Goal: Task Accomplishment & Management: Complete application form

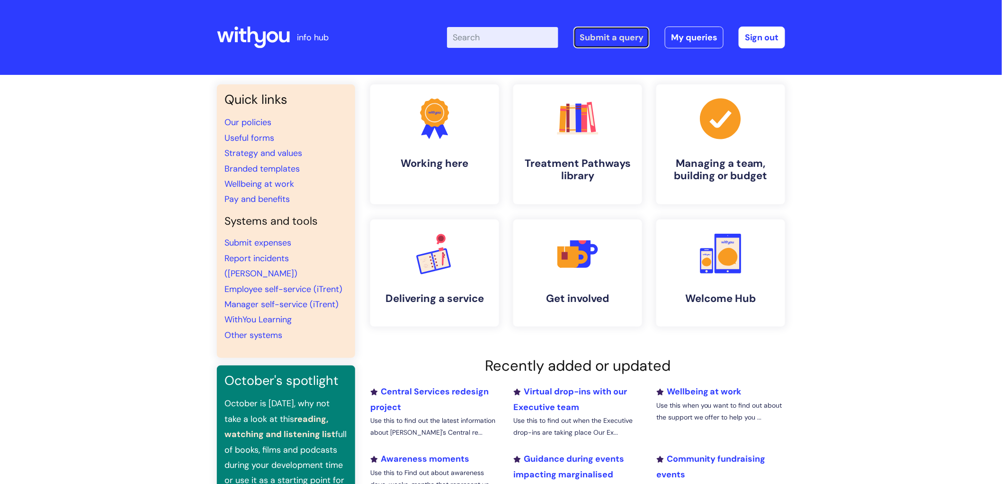
click at [624, 34] on link "Submit a query" at bounding box center [612, 38] width 76 height 22
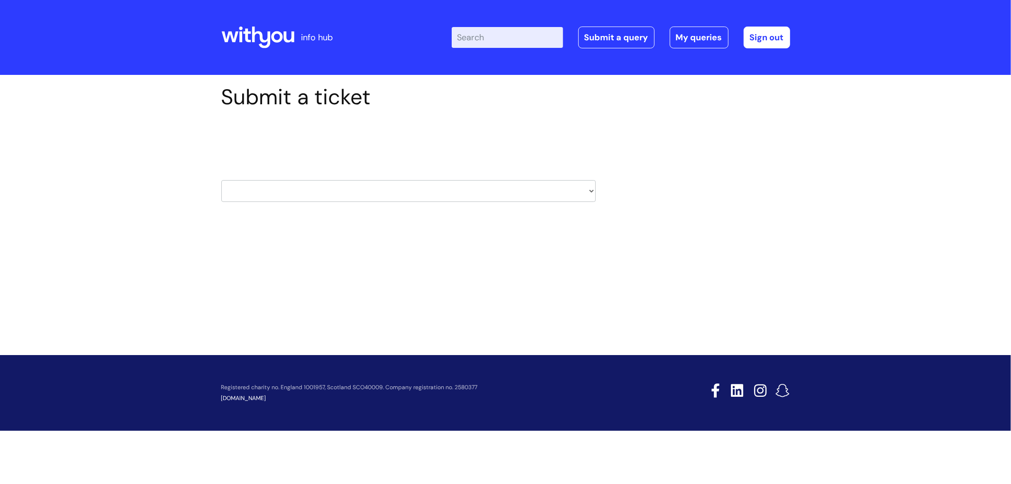
drag, startPoint x: 376, startPoint y: 176, endPoint x: 376, endPoint y: 181, distance: 5.2
click at [376, 177] on div "HR / People IT and Support Clinical Drug Alerts Finance Accounts Data Support T…" at bounding box center [408, 179] width 374 height 45
click at [376, 188] on select "HR / People IT and Support Clinical Drug Alerts Finance Accounts Data Support T…" at bounding box center [408, 191] width 374 height 22
select select "it_and_support"
click at [221, 180] on select "HR / People IT and Support Clinical Drug Alerts Finance Accounts Data Support T…" at bounding box center [408, 191] width 374 height 22
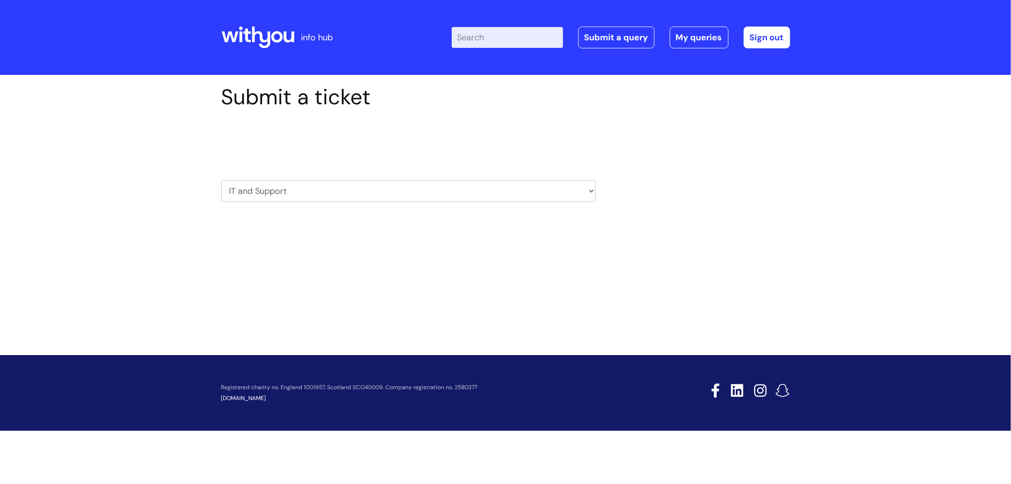
click at [327, 224] on div "Submit a ticket Select issue type HR / People IT and Support Clinical Drug Aler…" at bounding box center [408, 157] width 388 height 147
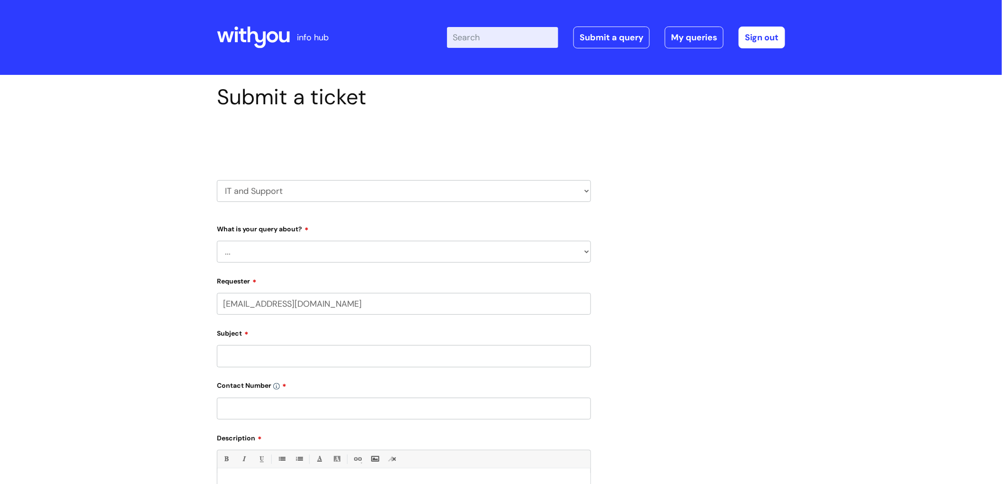
click at [327, 234] on div "What is your query about? ... Mobile Phone Reset & MFA Accounts, Starters and L…" at bounding box center [404, 242] width 374 height 42
click at [328, 245] on select "... Mobile Phone Reset & MFA Accounts, Starters and Leavers IT Hardware issue I…" at bounding box center [404, 252] width 374 height 22
click at [217, 241] on select "... Mobile Phone Reset & MFA Accounts, Starters and Leavers IT Hardware issue I…" at bounding box center [404, 252] width 374 height 22
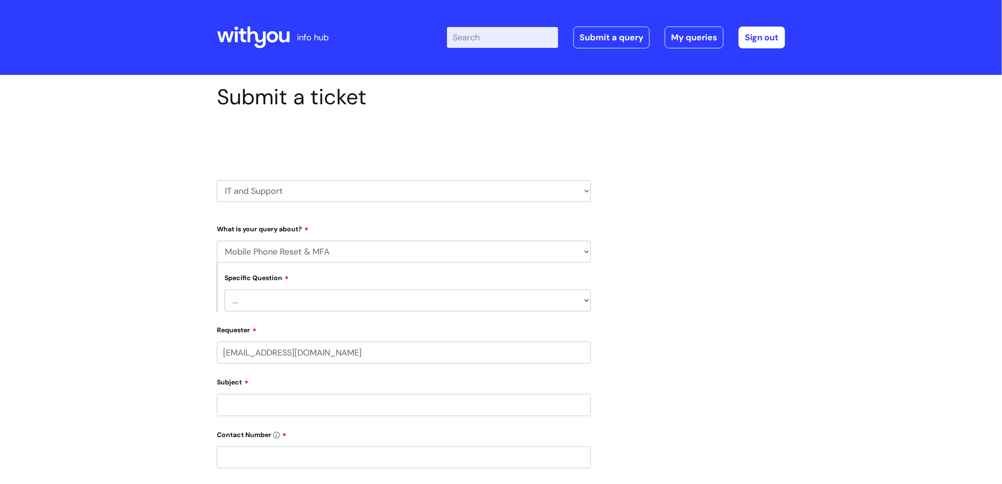
click at [343, 254] on select "... Mobile Phone Reset & MFA Accounts, Starters and Leavers IT Hardware issue I…" at bounding box center [404, 252] width 374 height 22
select select "System/software"
click at [217, 241] on select "... Mobile Phone Reset & MFA Accounts, Starters and Leavers IT Hardware issue I…" at bounding box center [404, 252] width 374 height 22
click at [343, 302] on select "... Halo PCMIS Iaptus NHS Email CJSM Email Mitel Another System Google (Workspa…" at bounding box center [408, 300] width 367 height 22
select select "Microsoft (inc Azure)"
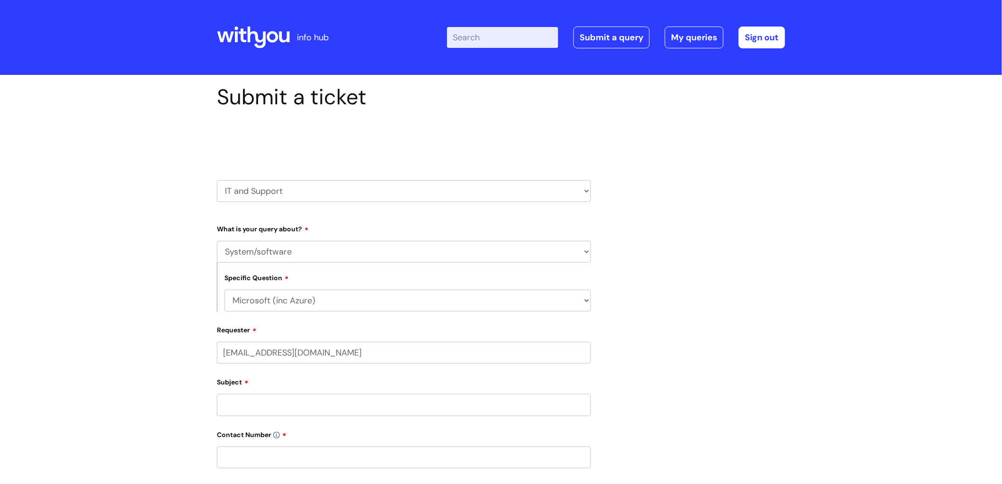
click at [225, 290] on select "... Halo PCMIS Iaptus NHS Email CJSM Email Mitel Another System Google (Workspa…" at bounding box center [408, 300] width 367 height 22
click at [336, 347] on select "... I’d like to add/remove user(s) to an Azure Group (Miro, [DATE], Salesforce,…" at bounding box center [408, 349] width 367 height 22
select select "I’d like to add/remove user(s) to an Azure Group (Miro, [DATE], Salesforce, PCM…"
click at [225, 339] on select "... I’d like to add/remove user(s) to an Azure Group (Miro, [DATE], Salesforce,…" at bounding box center [408, 349] width 367 height 22
click at [313, 451] on input "Subject" at bounding box center [404, 454] width 374 height 22
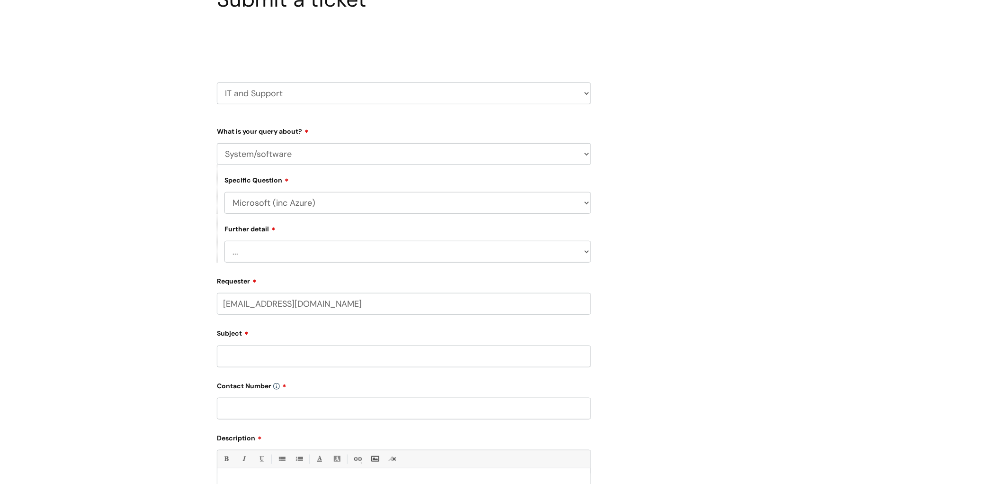
scroll to position [105, 0]
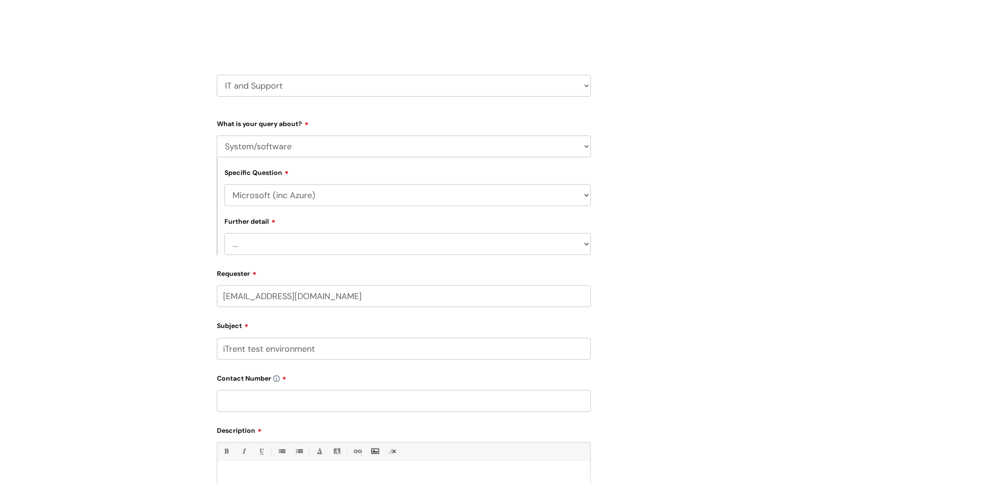
type input "iTrent test environment"
type input "07753545973"
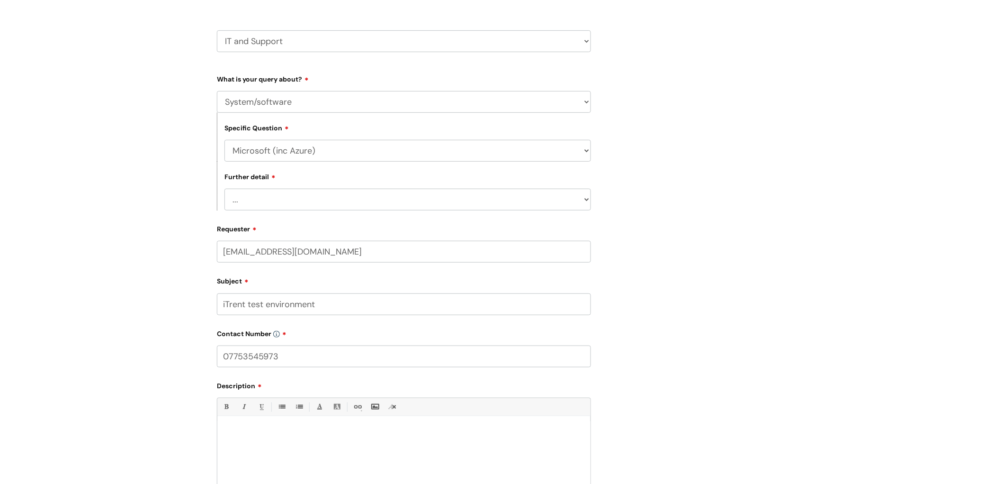
scroll to position [210, 0]
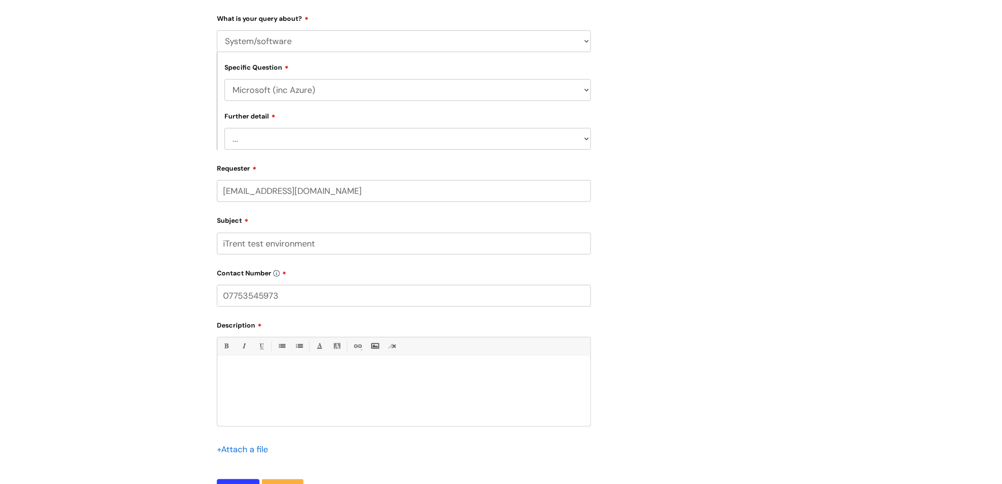
click at [300, 370] on p at bounding box center [404, 372] width 359 height 9
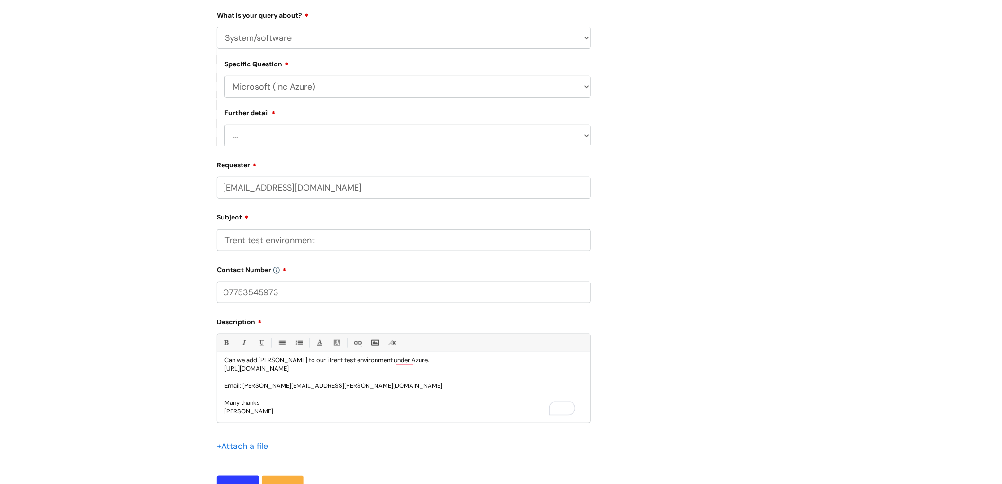
scroll to position [263, 0]
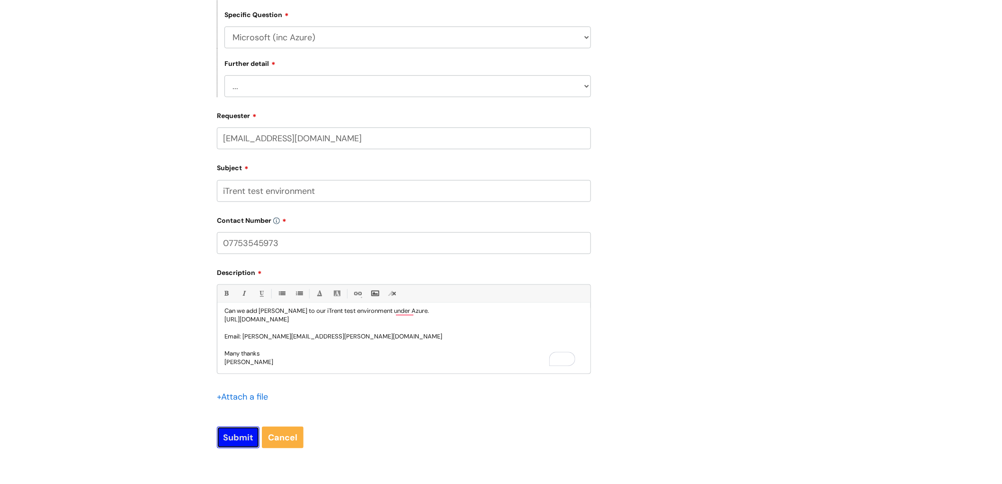
click at [236, 439] on input "Submit" at bounding box center [238, 437] width 43 height 22
type input "Please Wait..."
